Goal: Use online tool/utility: Utilize a website feature to perform a specific function

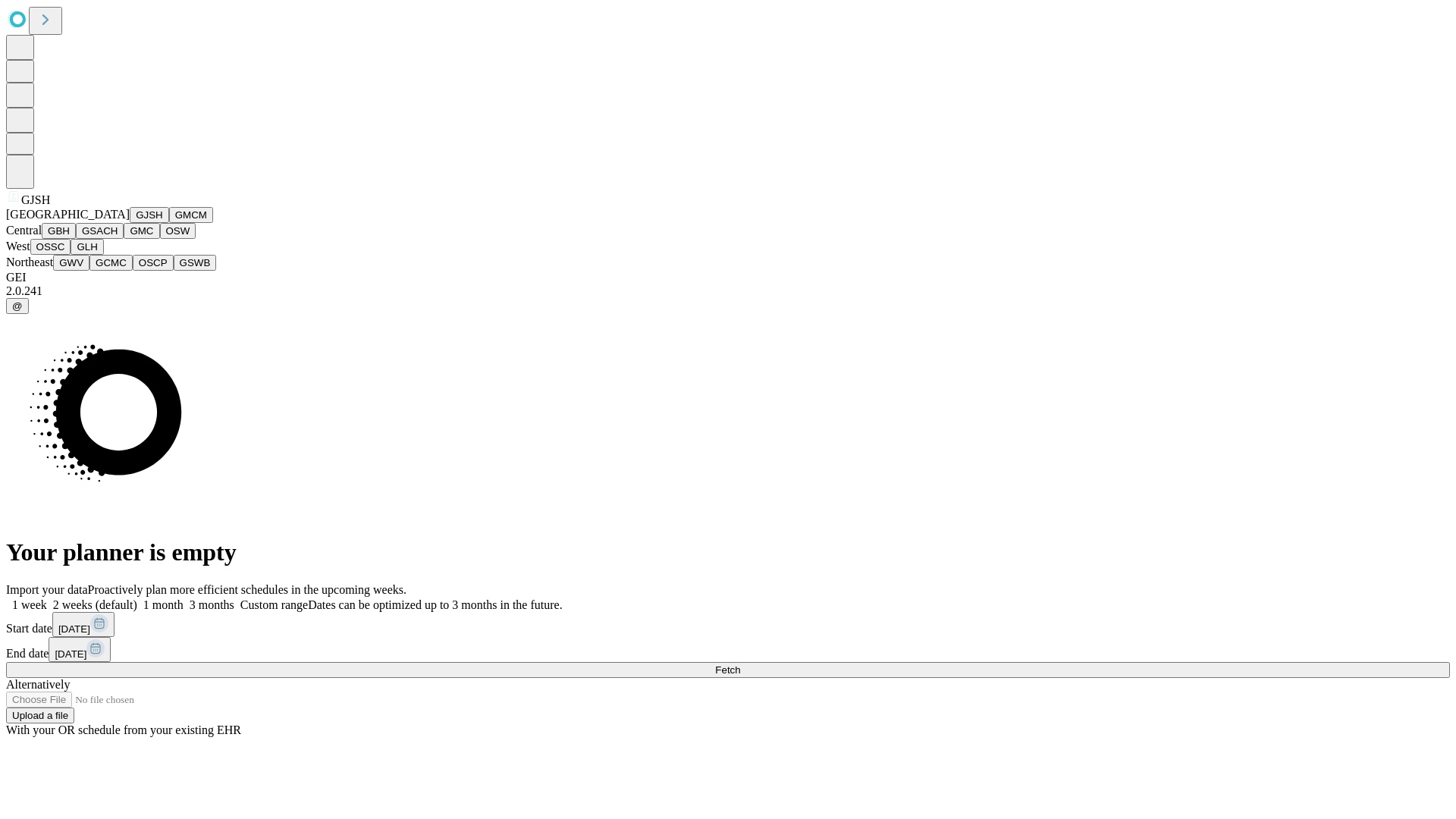
click at [129, 223] on button "GJSH" at bounding box center [149, 214] width 40 height 16
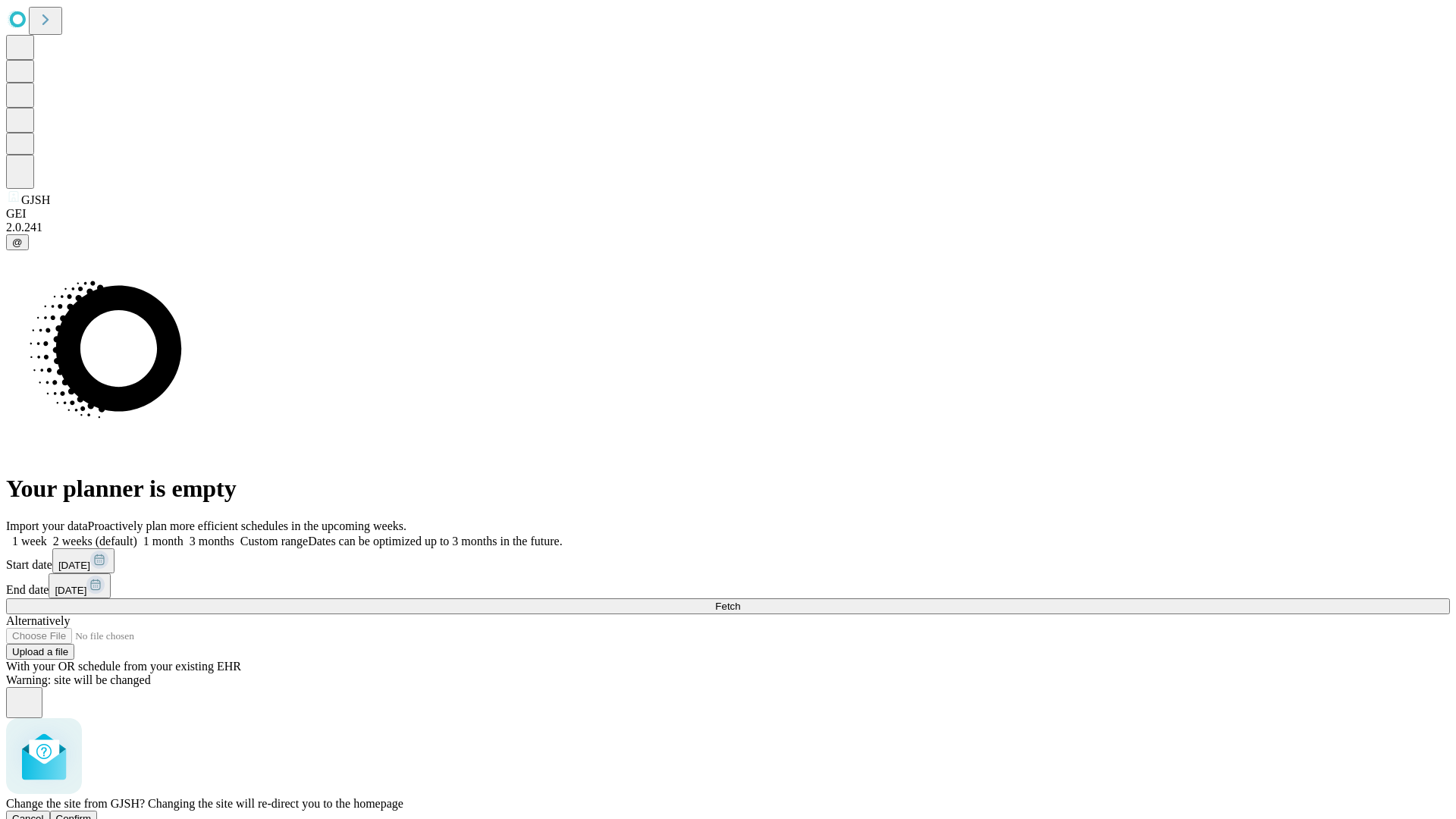
click at [92, 813] on span "Confirm" at bounding box center [73, 819] width 35 height 12
click at [47, 534] on label "1 week" at bounding box center [26, 541] width 41 height 13
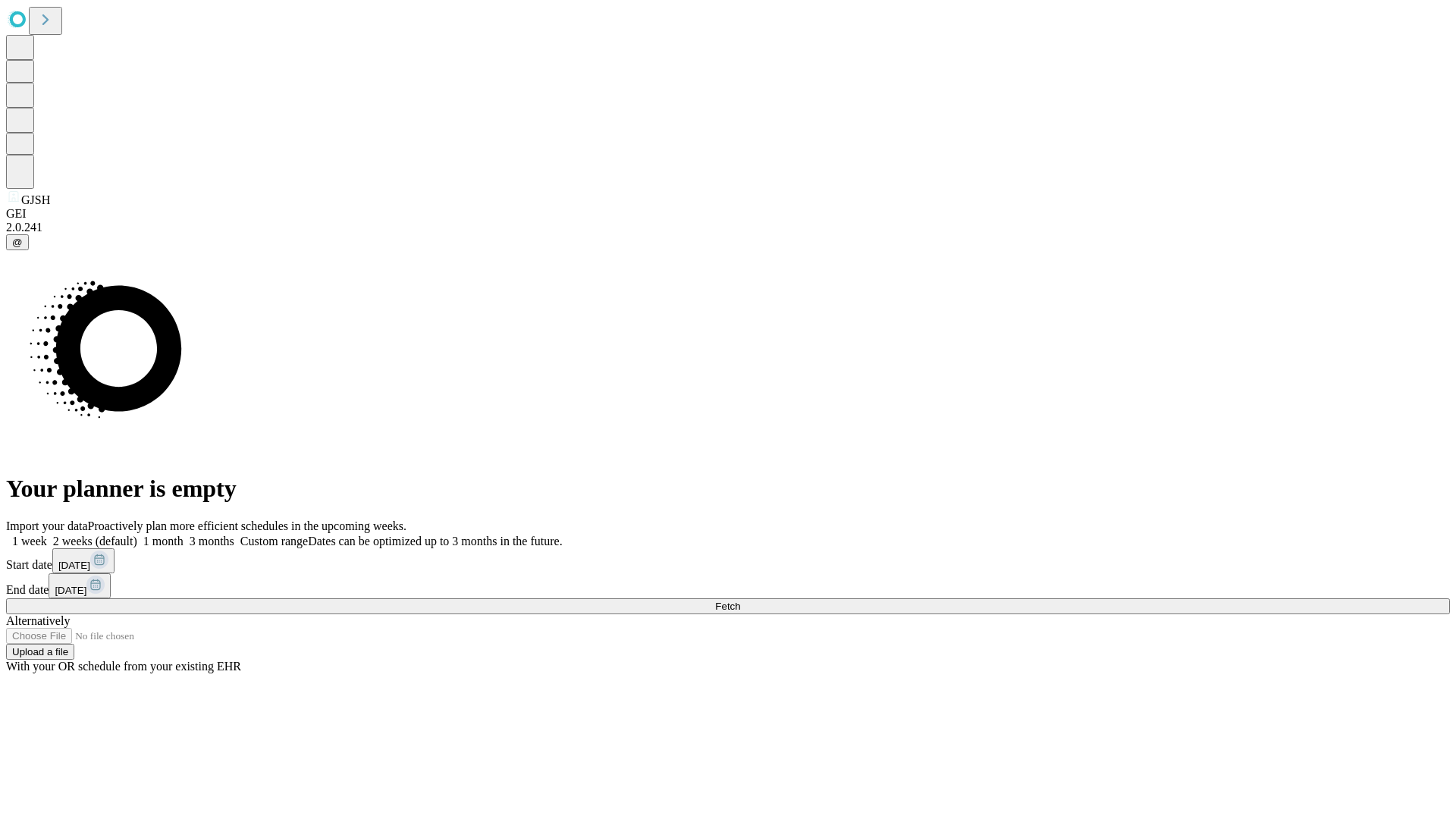
click at [740, 600] on span "Fetch" at bounding box center [727, 606] width 25 height 12
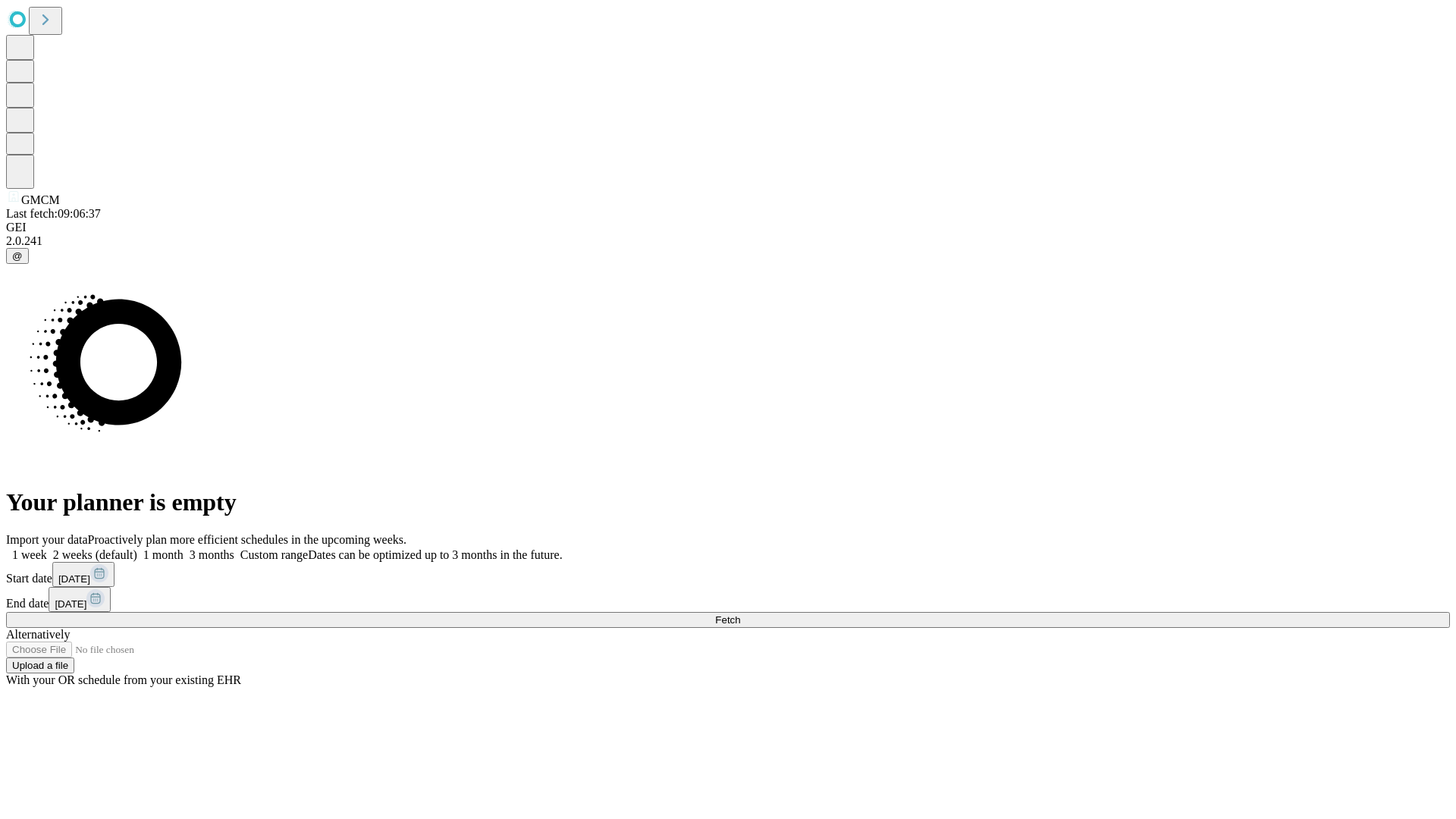
click at [740, 614] on span "Fetch" at bounding box center [727, 620] width 25 height 12
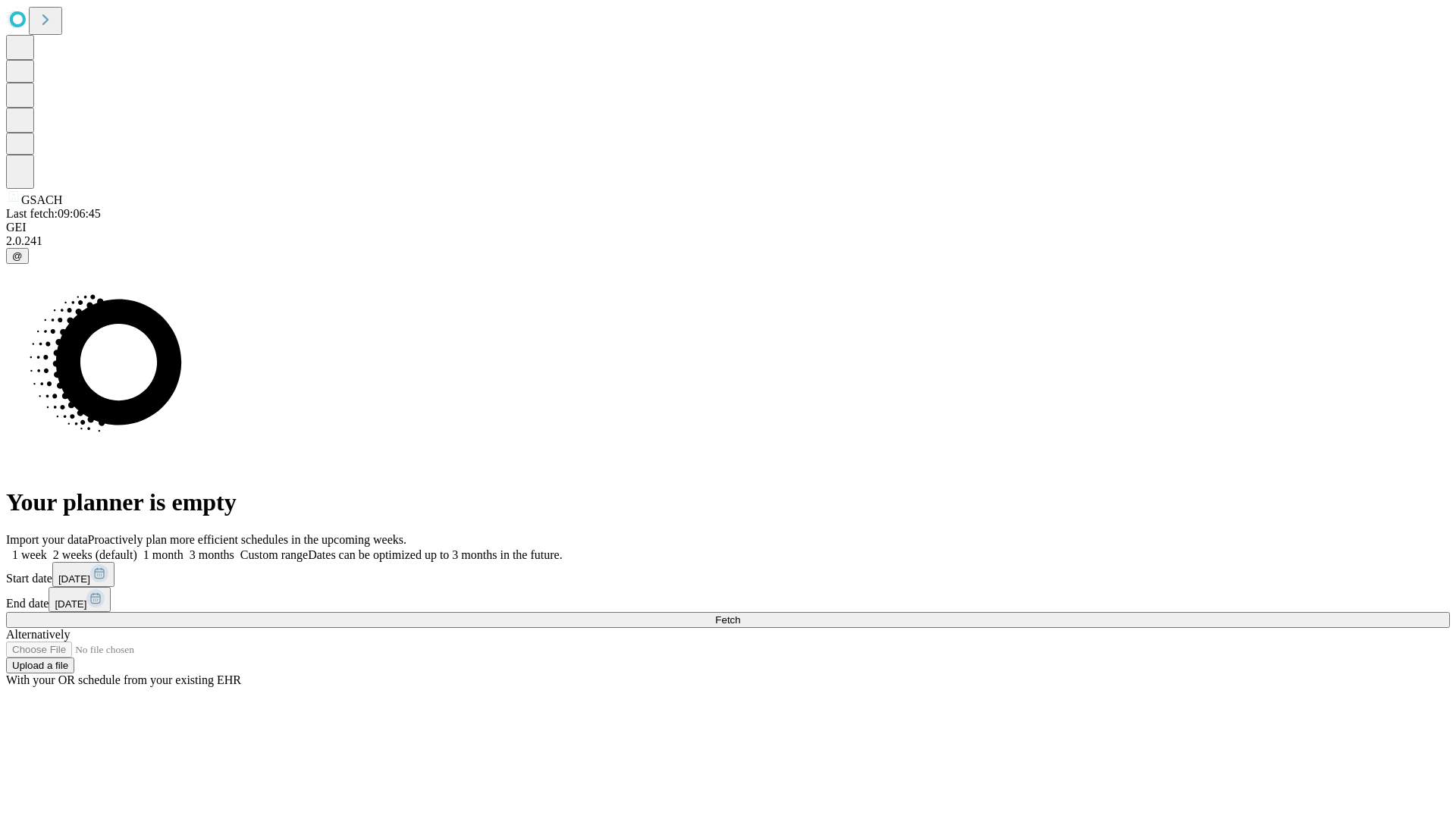
click at [740, 614] on span "Fetch" at bounding box center [727, 620] width 25 height 12
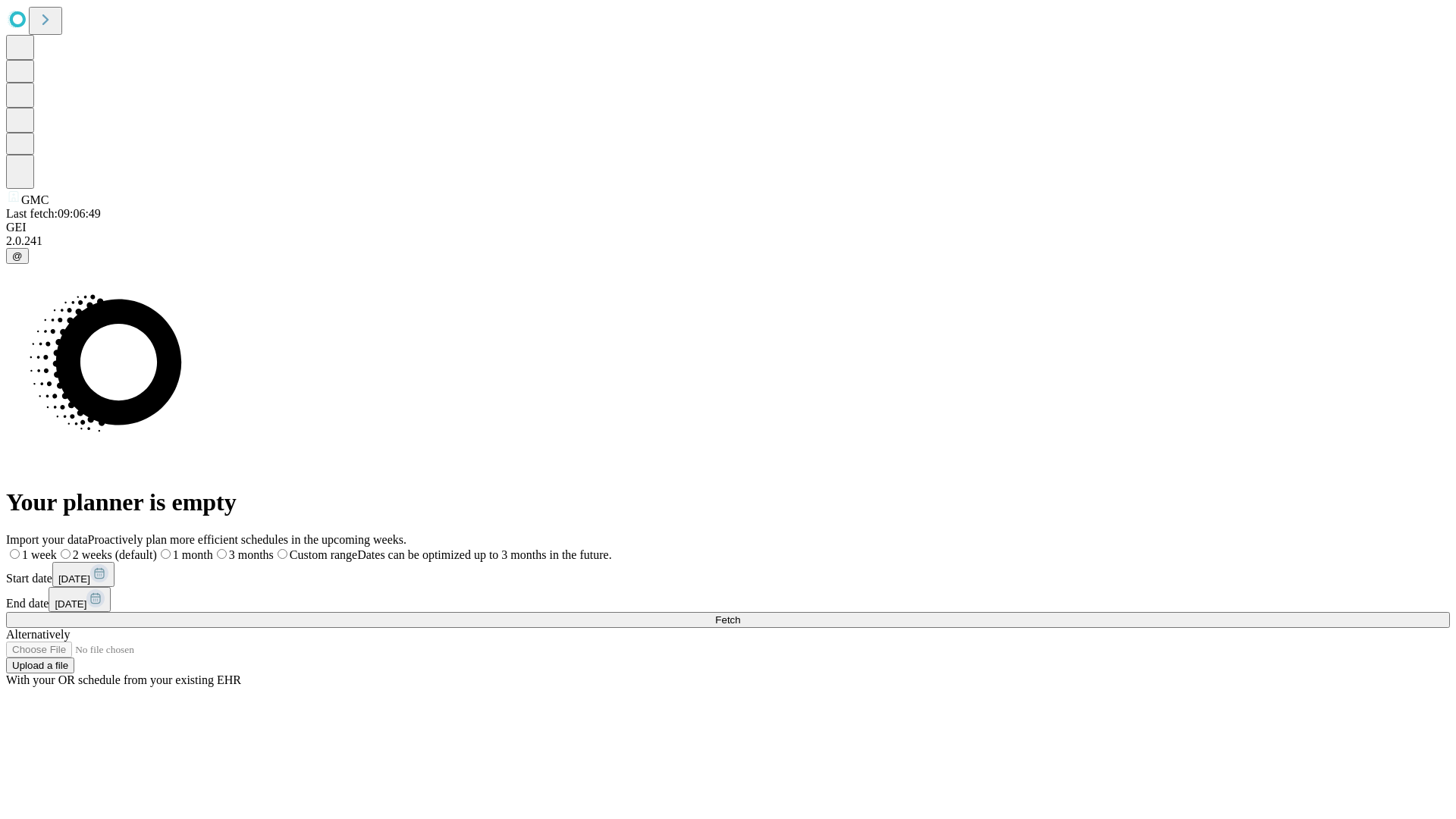
click at [57, 548] on label "1 week" at bounding box center [31, 555] width 51 height 13
click at [740, 614] on span "Fetch" at bounding box center [727, 620] width 25 height 12
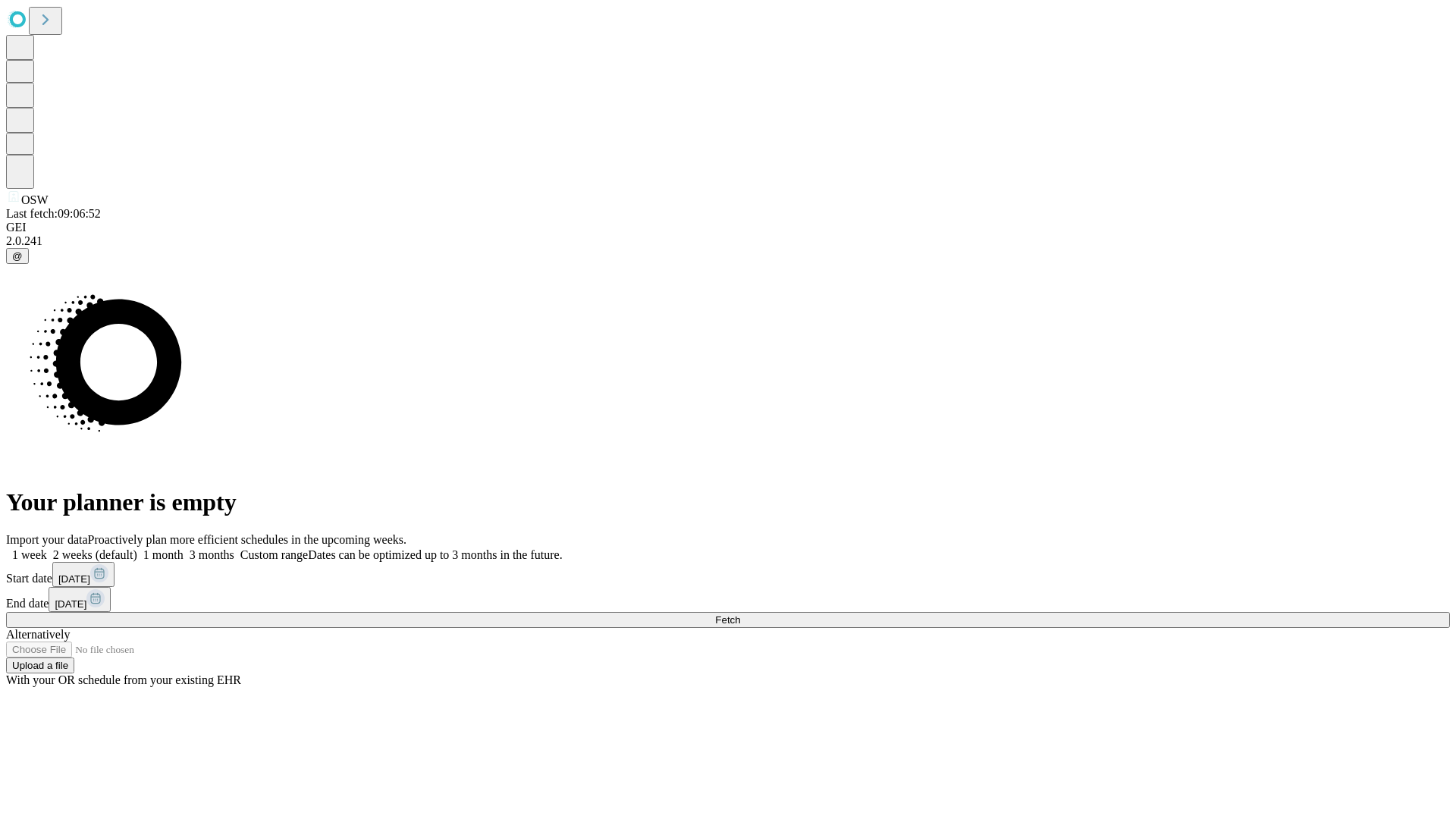
click at [740, 614] on span "Fetch" at bounding box center [727, 620] width 25 height 12
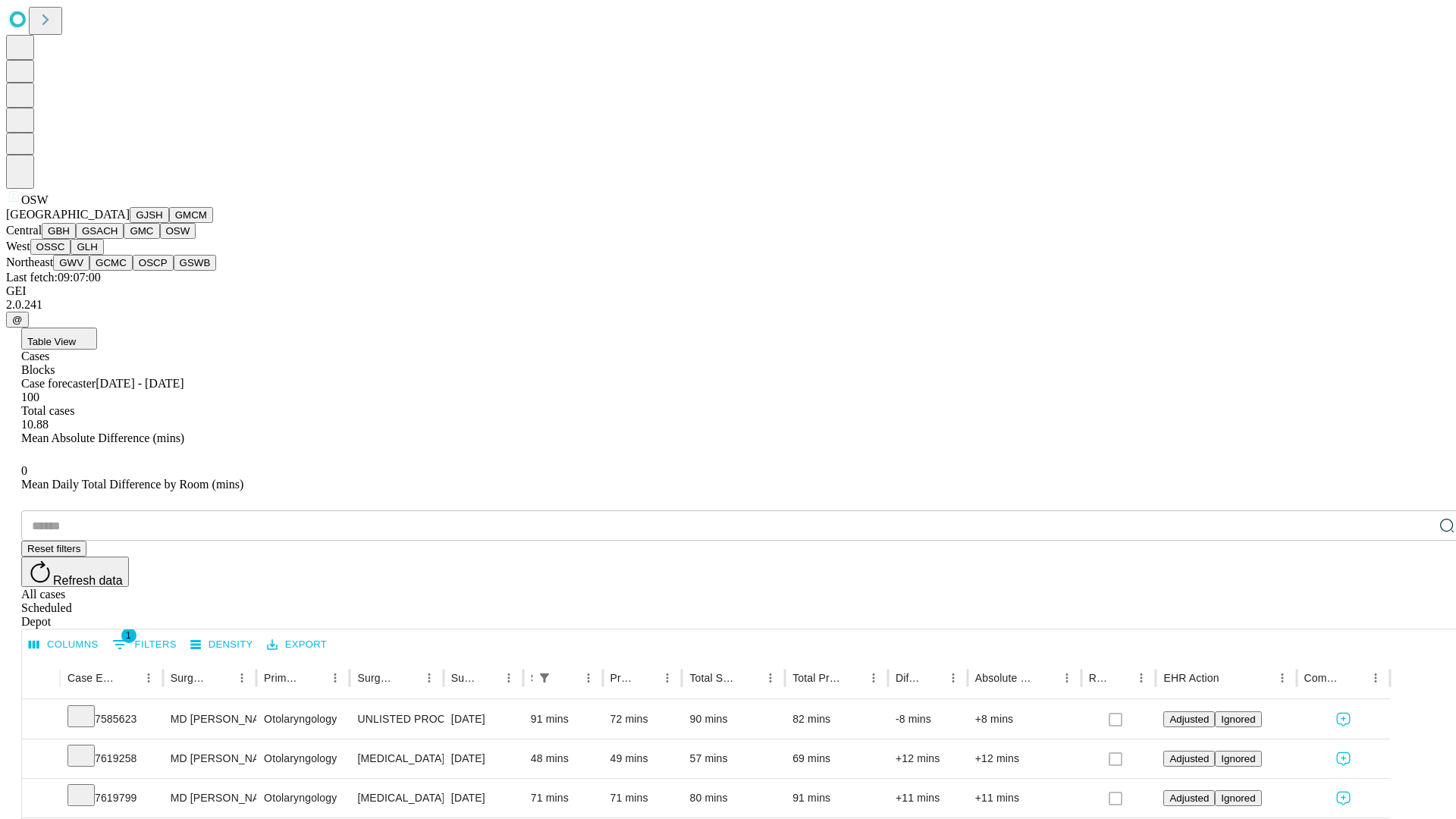
click at [71, 255] on button "OSSC" at bounding box center [51, 247] width 41 height 16
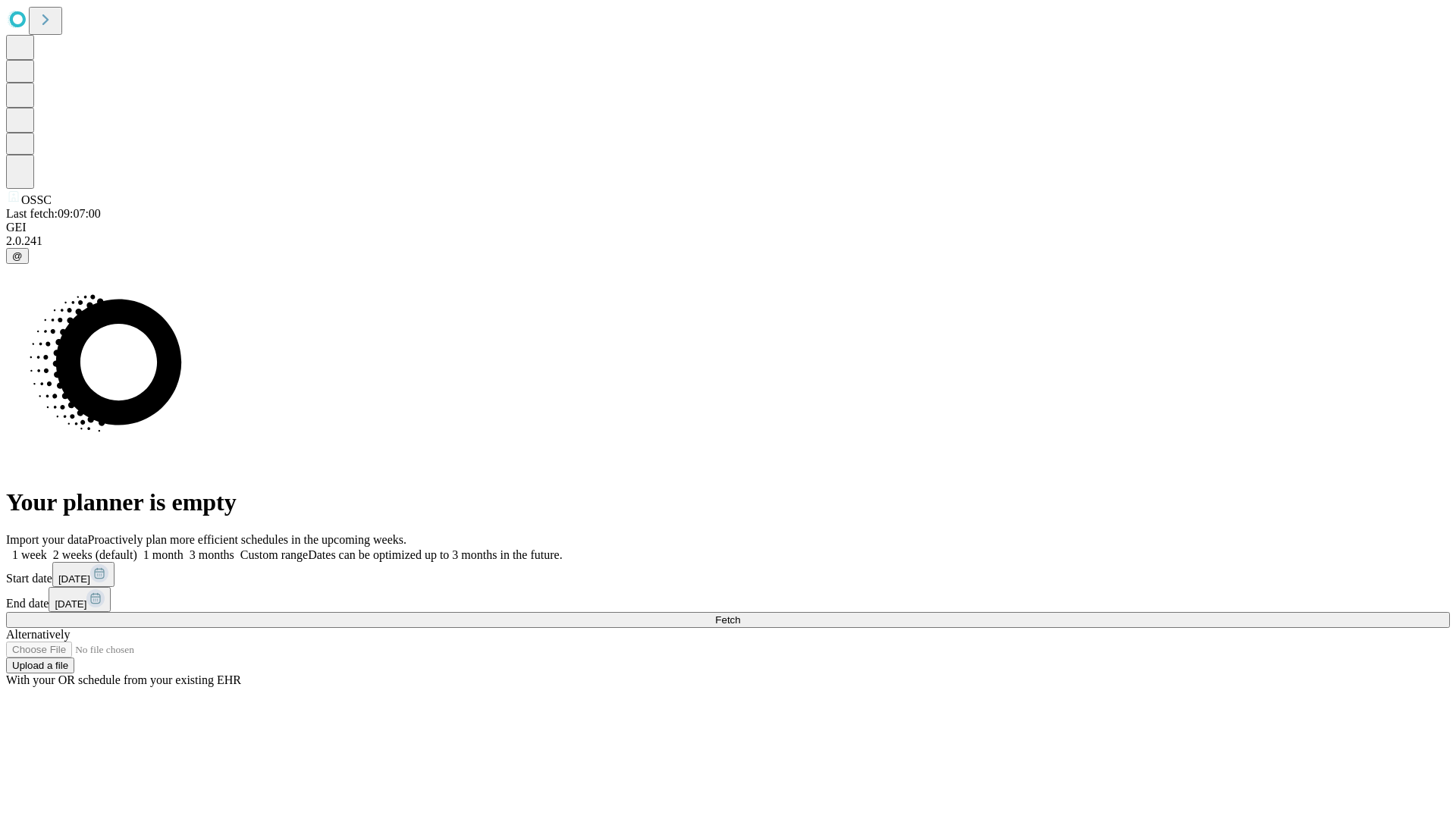
click at [47, 548] on label "1 week" at bounding box center [26, 555] width 41 height 13
click at [740, 614] on span "Fetch" at bounding box center [727, 620] width 25 height 12
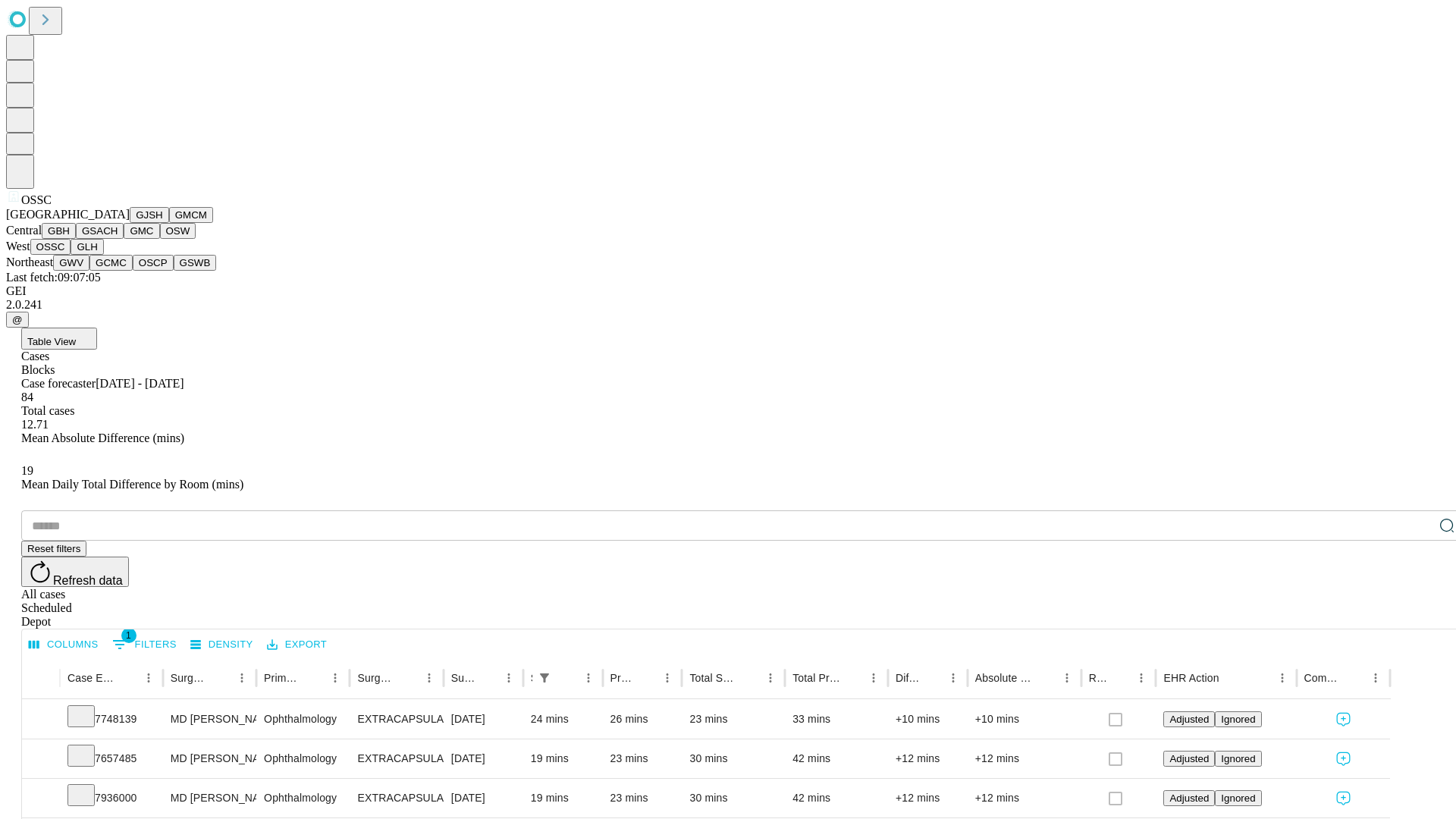
click at [103, 255] on button "GLH" at bounding box center [87, 247] width 33 height 16
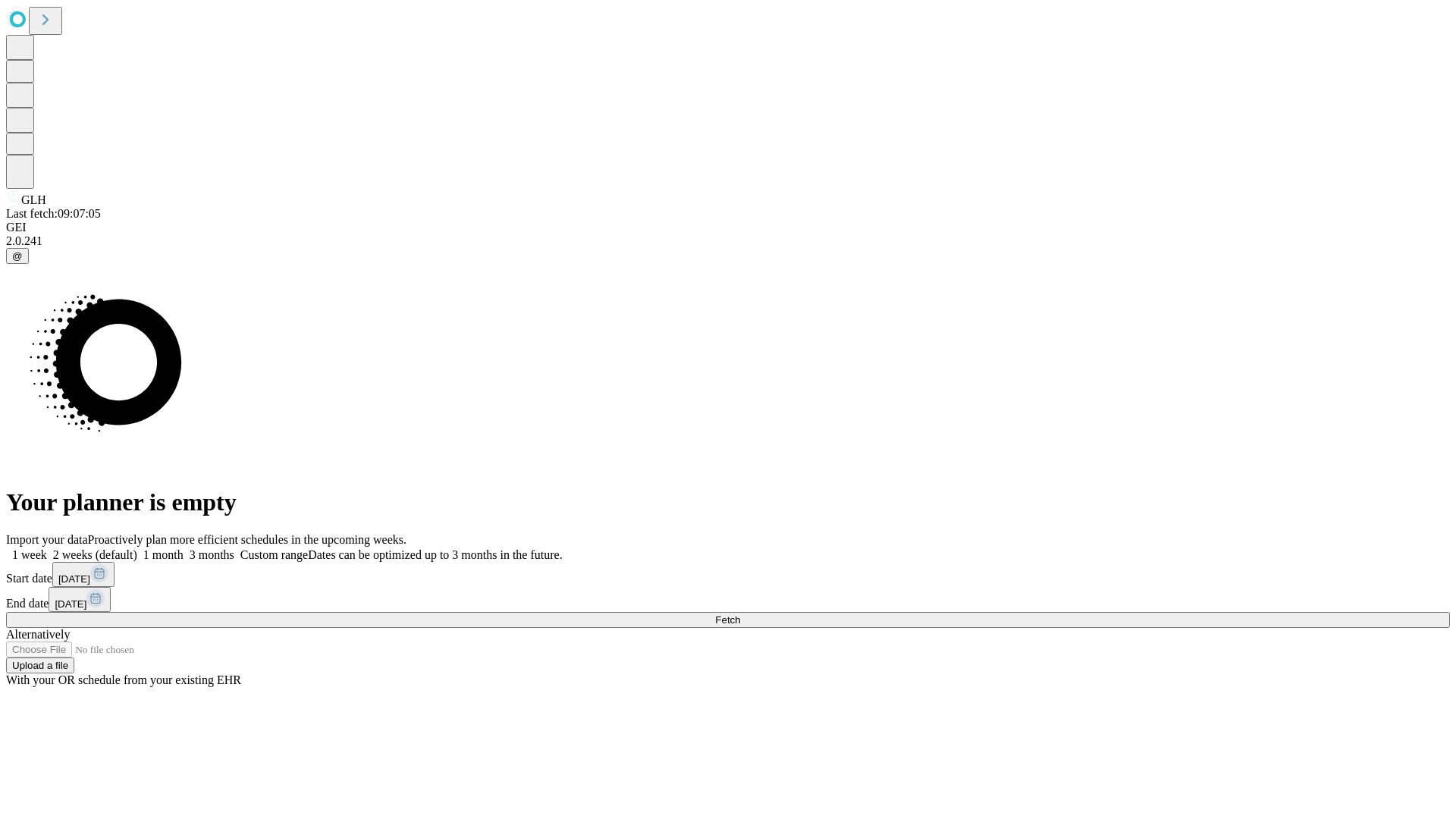
click at [740, 614] on span "Fetch" at bounding box center [727, 620] width 25 height 12
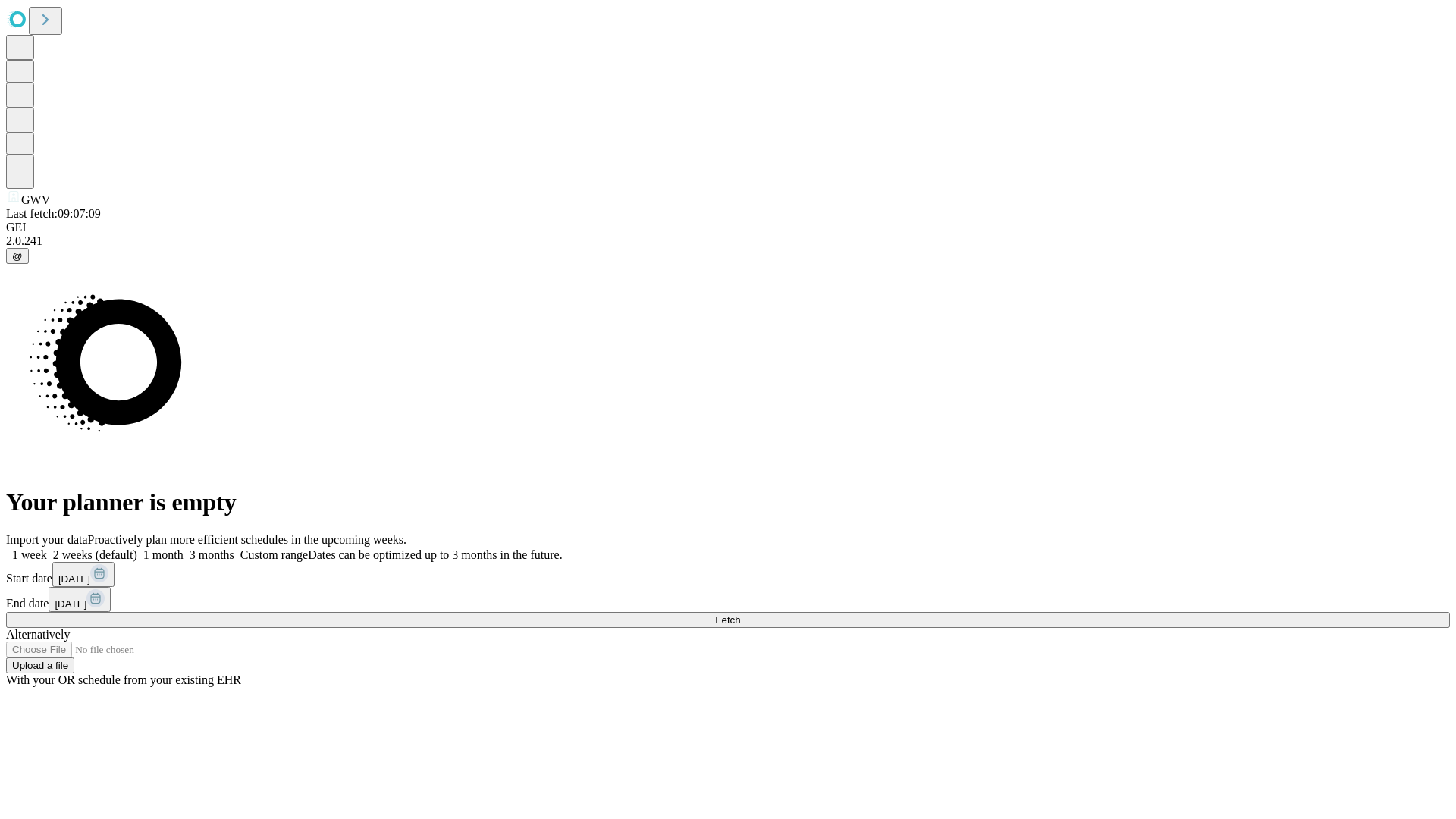
click at [47, 548] on label "1 week" at bounding box center [26, 555] width 41 height 13
click at [740, 614] on span "Fetch" at bounding box center [727, 620] width 25 height 12
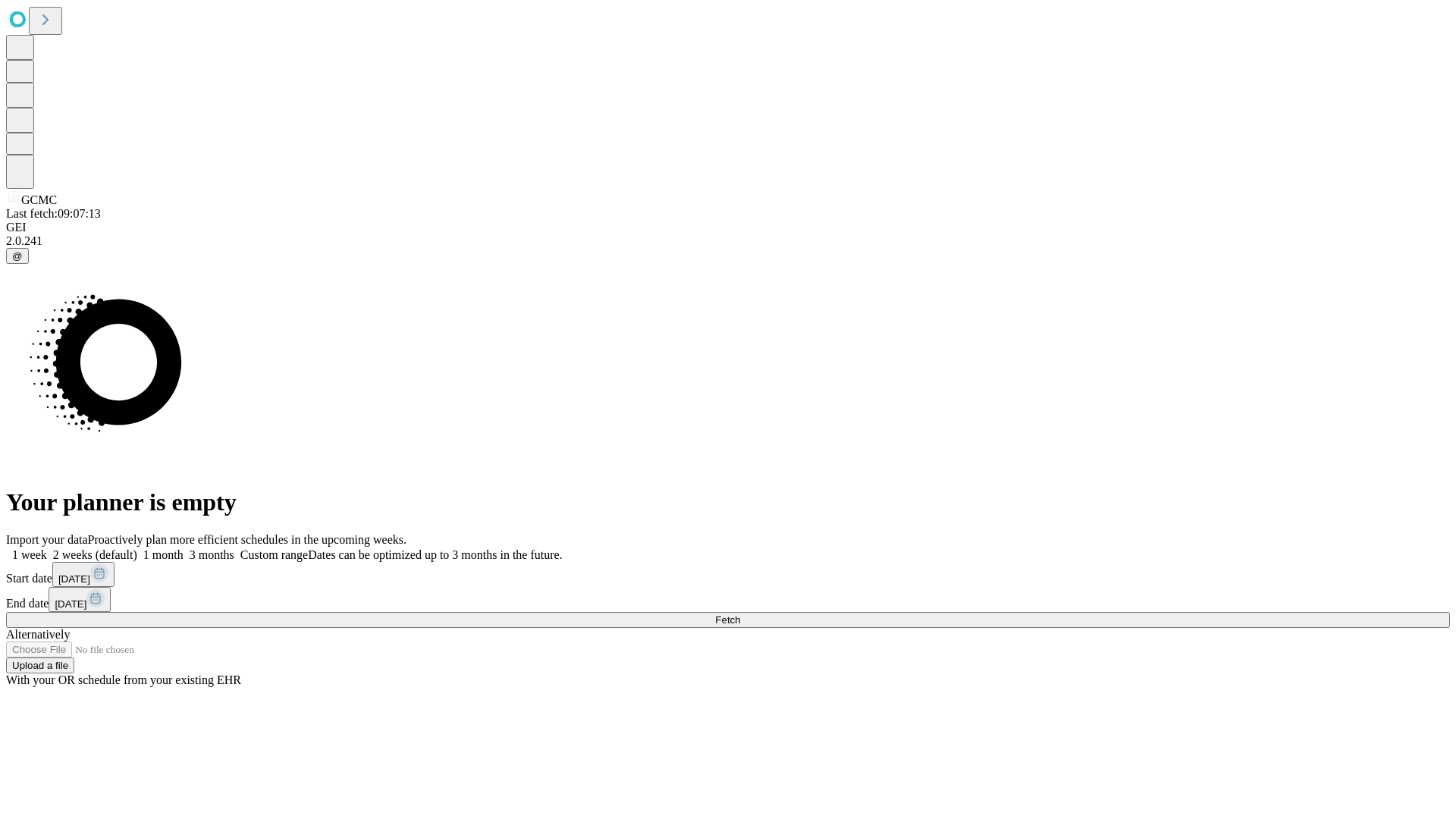
click at [740, 614] on span "Fetch" at bounding box center [727, 620] width 25 height 12
